Goal: Navigation & Orientation: Find specific page/section

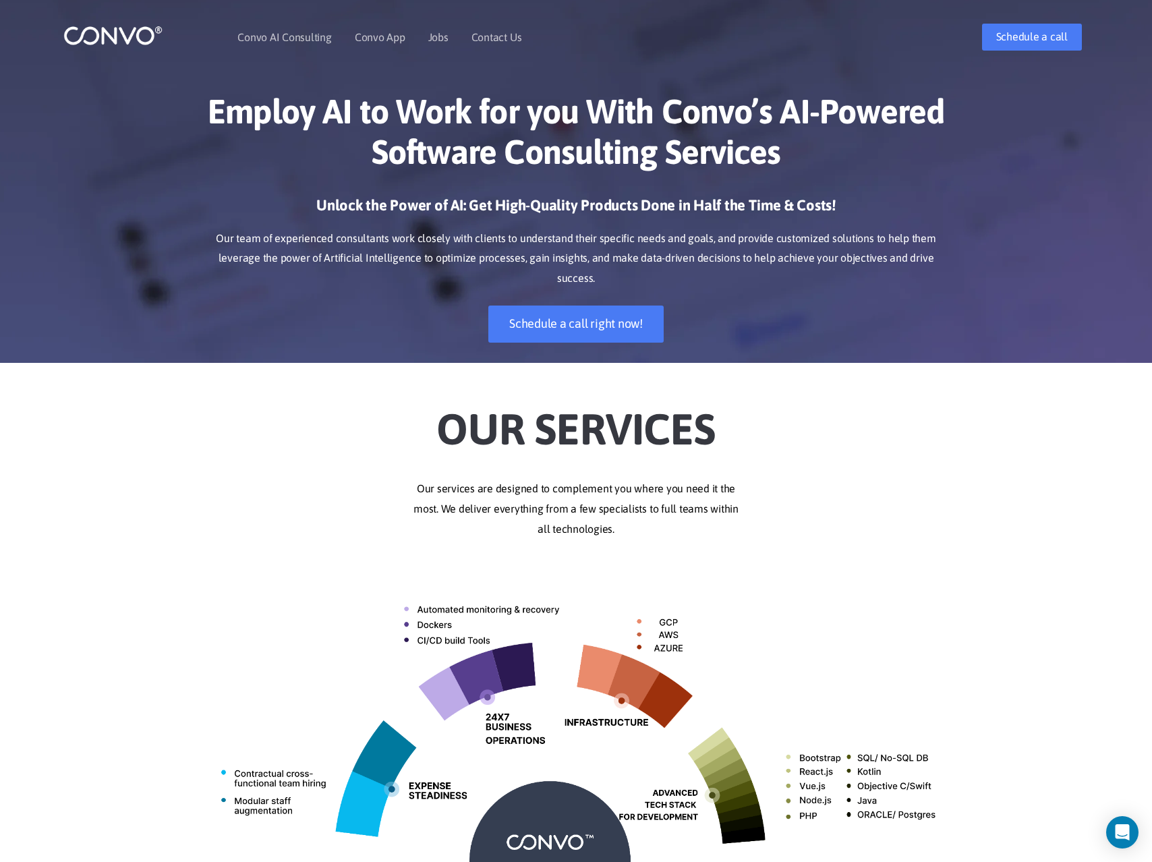
click at [374, 40] on link "Convo App" at bounding box center [380, 37] width 51 height 11
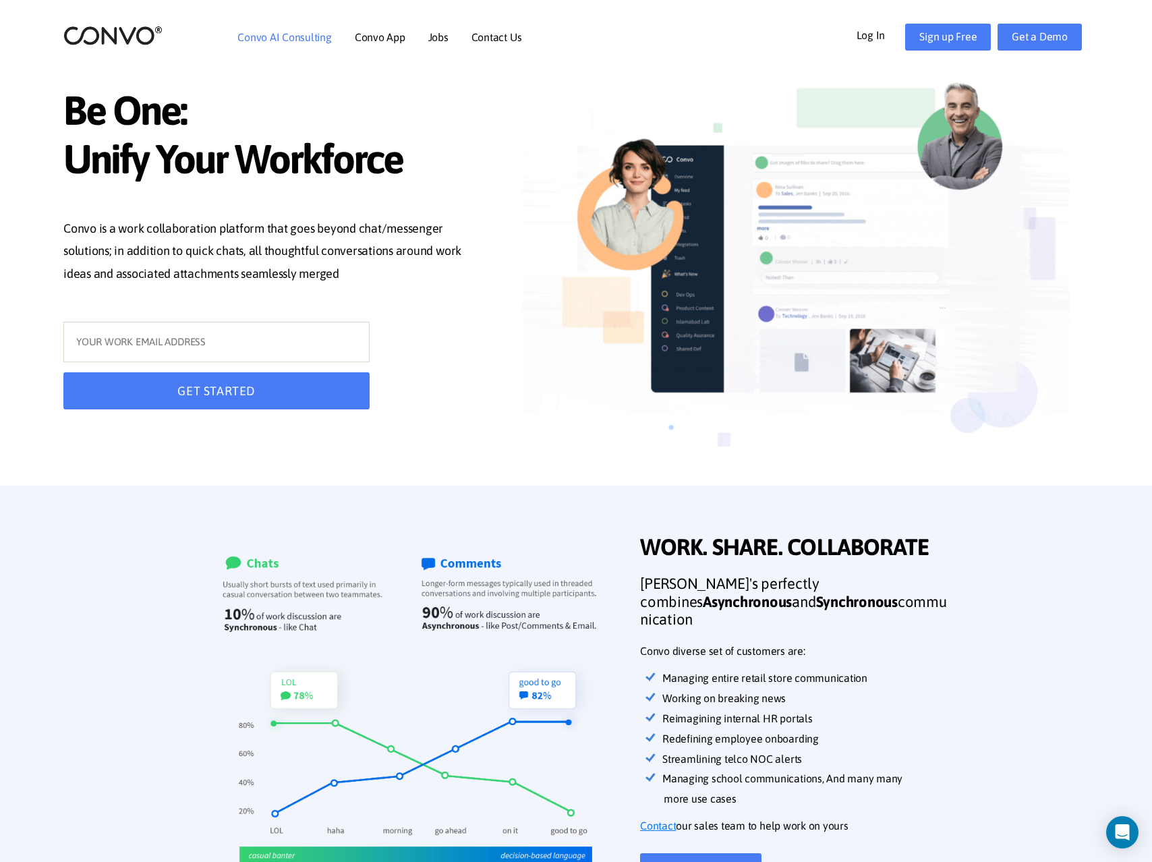
click at [284, 37] on link "Convo AI Consulting" at bounding box center [284, 37] width 94 height 11
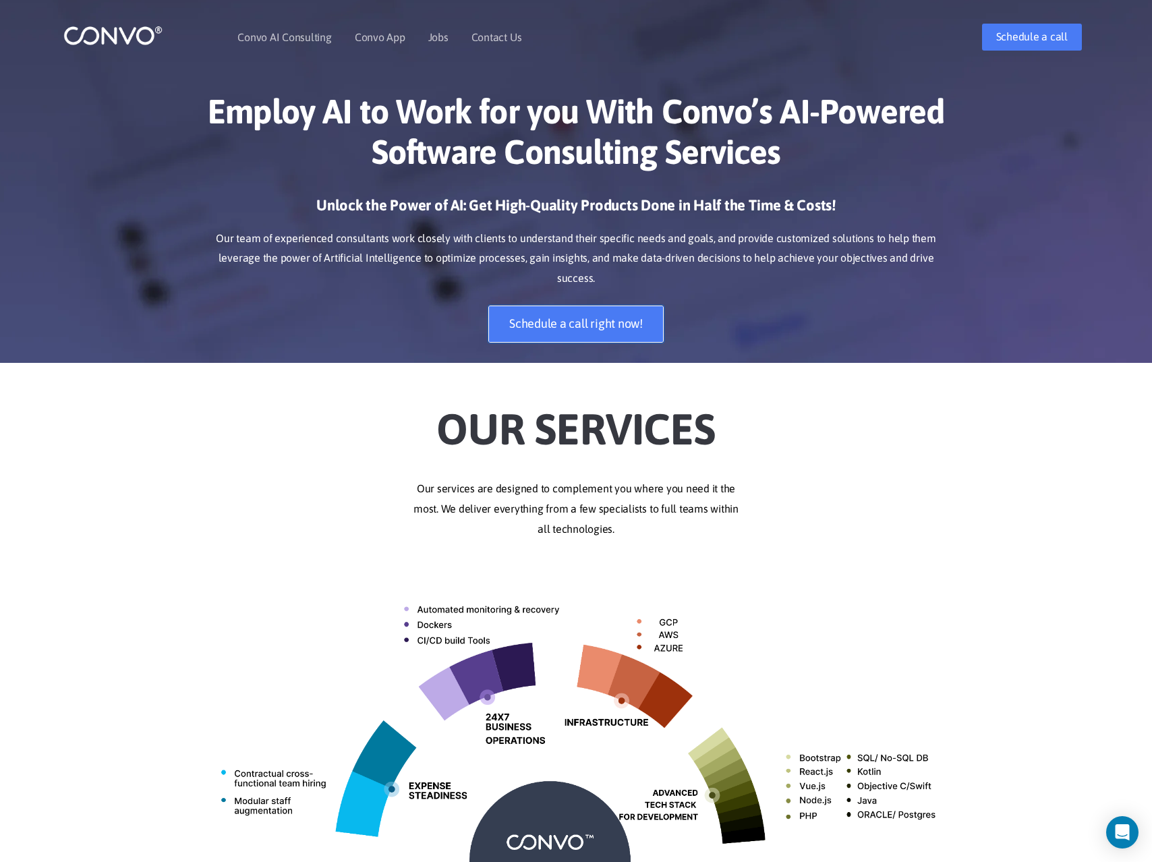
click at [575, 313] on link "Schedule a call right now!" at bounding box center [575, 324] width 175 height 37
click at [482, 46] on li "Contact Us" at bounding box center [496, 37] width 51 height 58
click at [485, 36] on link "Contact Us" at bounding box center [496, 37] width 51 height 11
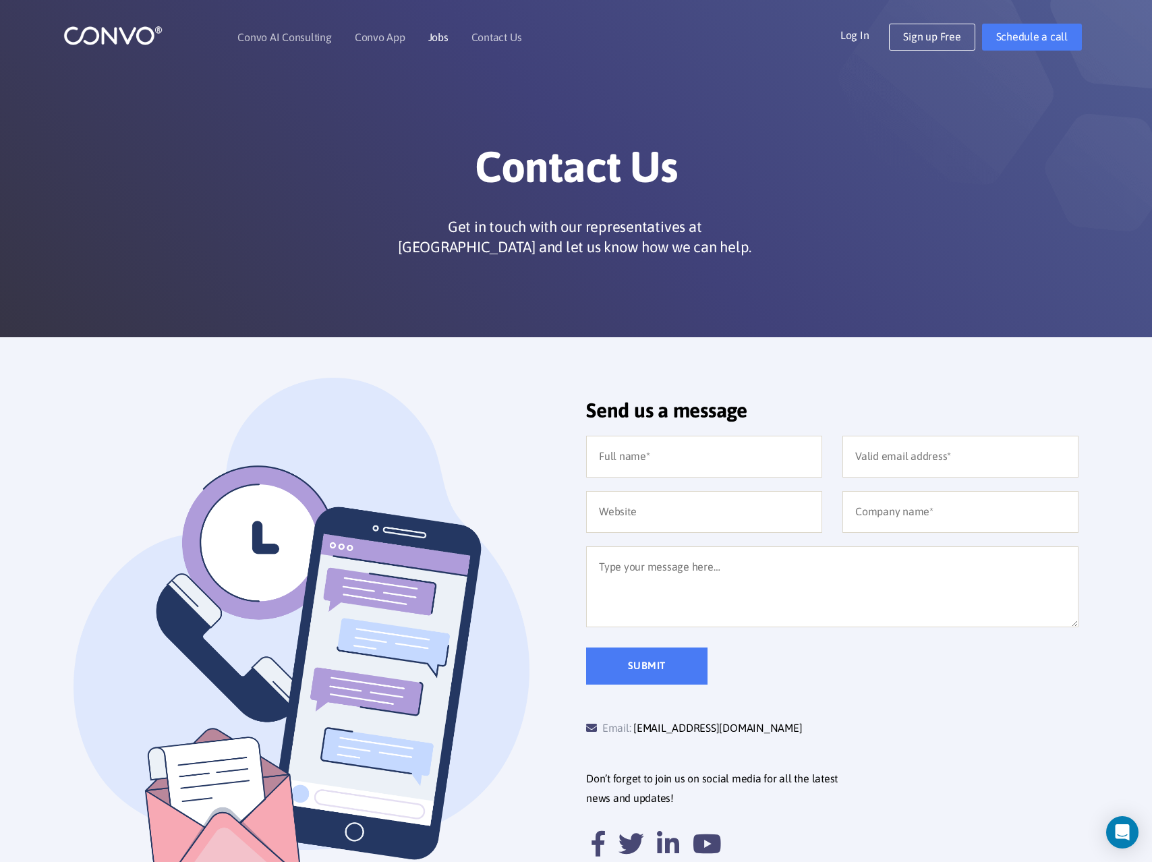
click at [436, 40] on link "Jobs" at bounding box center [438, 37] width 20 height 11
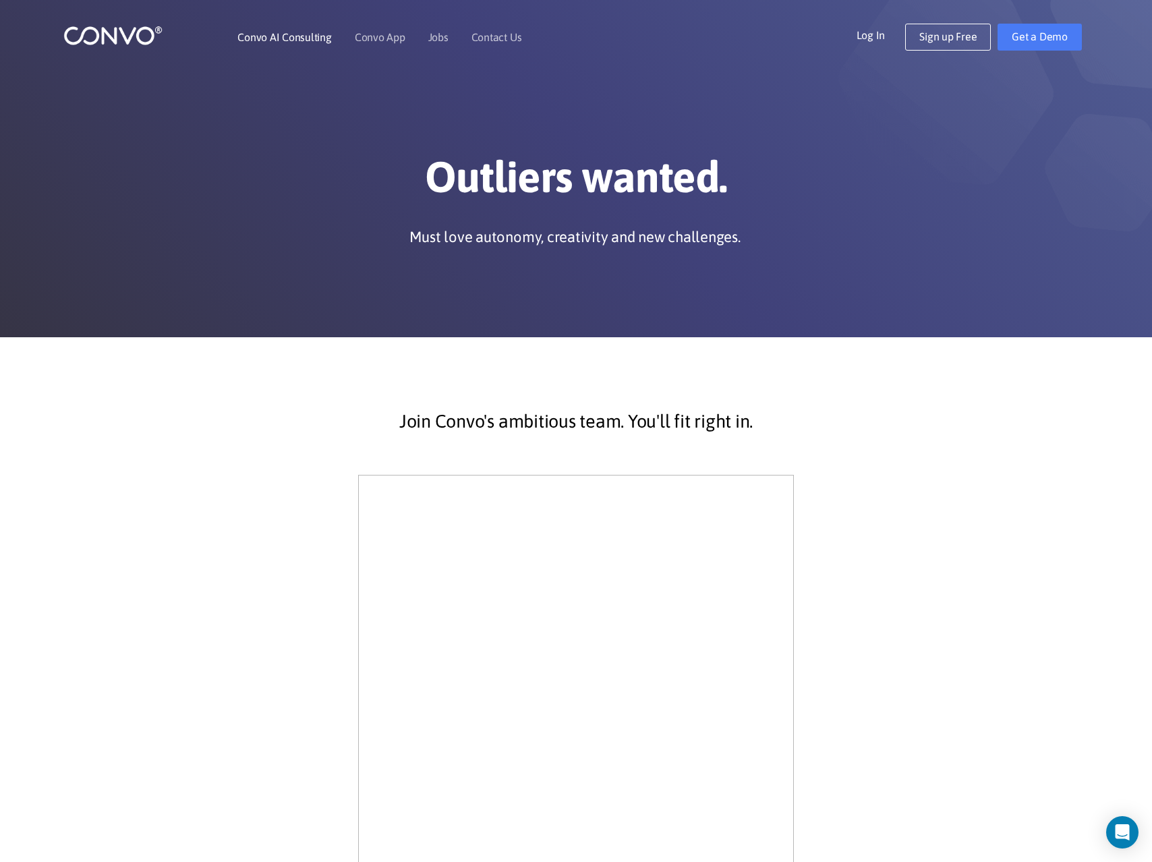
click at [282, 42] on link "Convo AI Consulting" at bounding box center [284, 37] width 94 height 11
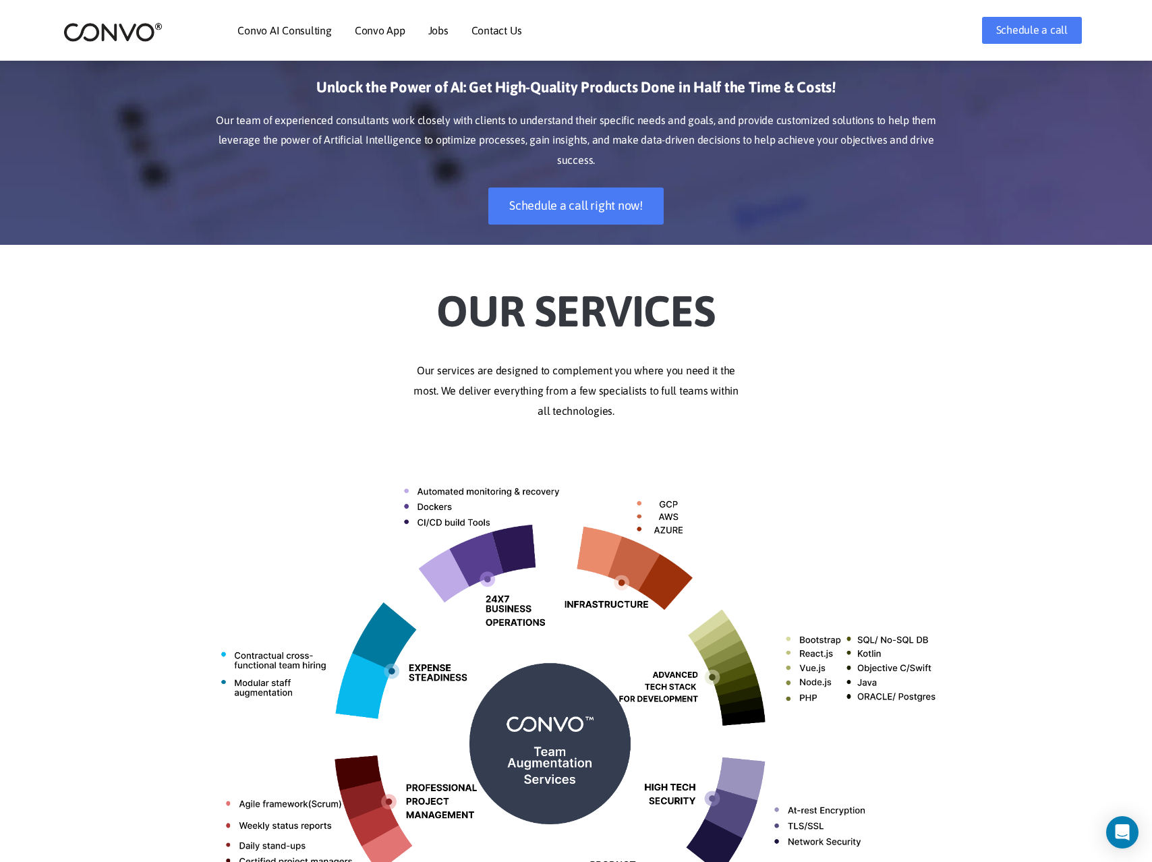
click at [862, 567] on img at bounding box center [576, 739] width 749 height 594
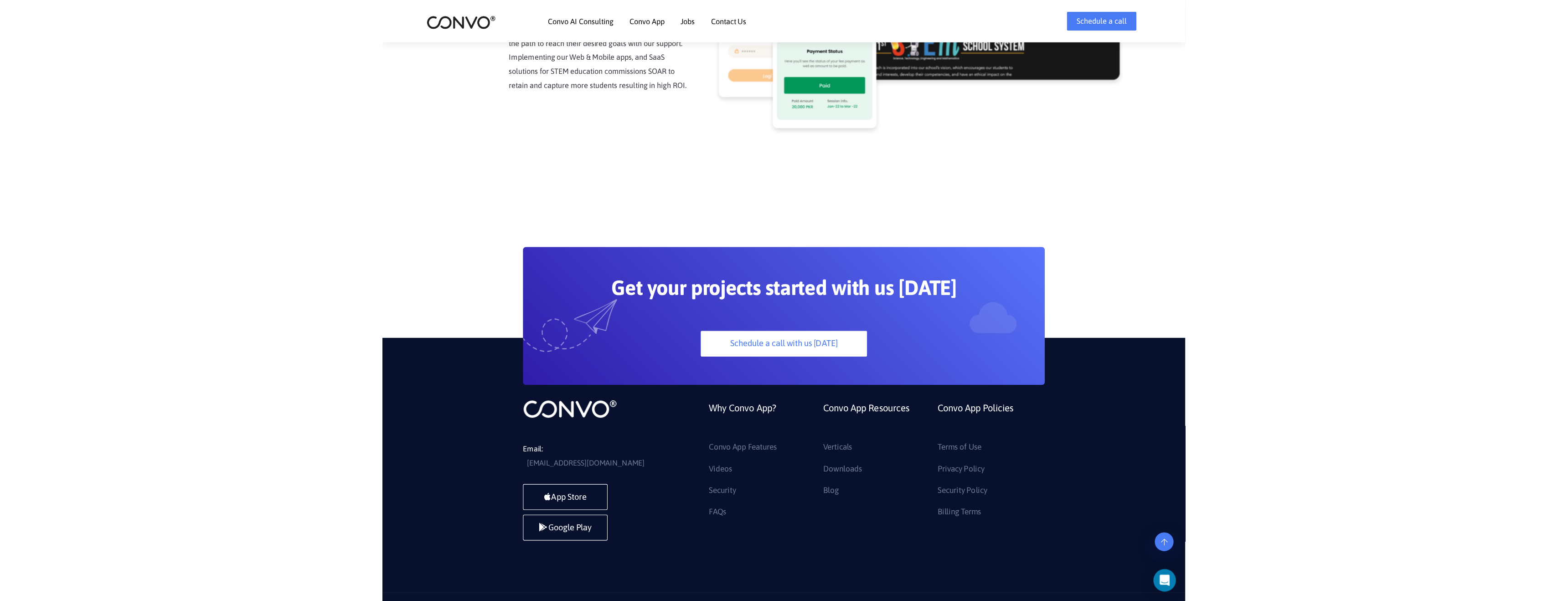
scroll to position [2377, 0]
